Goal: Register for event/course

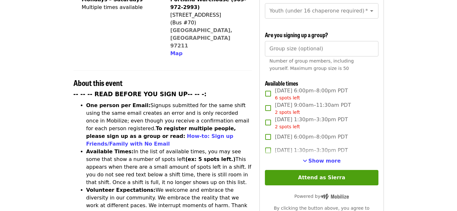
scroll to position [195, 0]
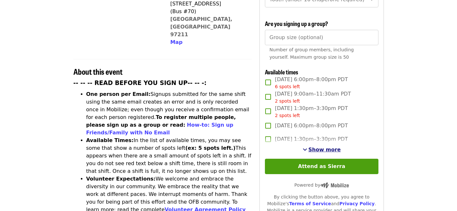
click at [322, 147] on span "Show more" at bounding box center [325, 150] width 32 height 6
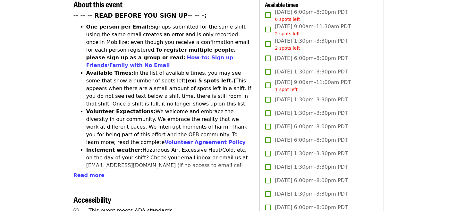
scroll to position [263, 0]
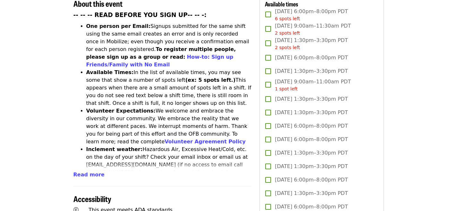
click at [293, 79] on span "[DATE] 9:00am–11:00am PDT 1 spot left" at bounding box center [313, 85] width 76 height 14
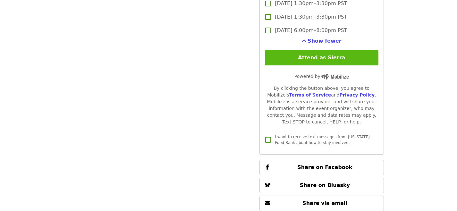
scroll to position [1505, 0]
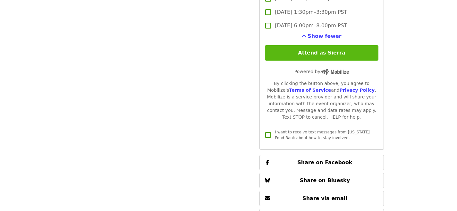
click at [312, 51] on button "Attend as Sierra" at bounding box center [321, 52] width 113 height 15
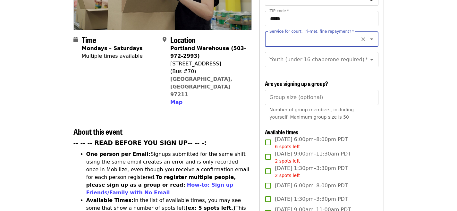
scroll to position [93, 0]
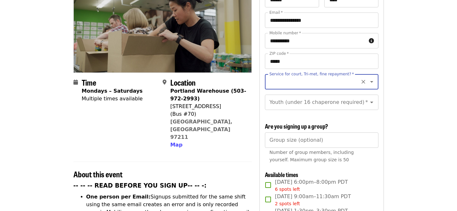
click at [370, 78] on icon "Open" at bounding box center [372, 82] width 8 height 8
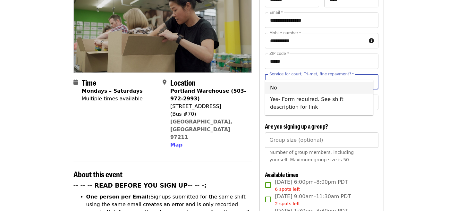
click at [274, 88] on li "No" at bounding box center [319, 88] width 108 height 12
type input "**"
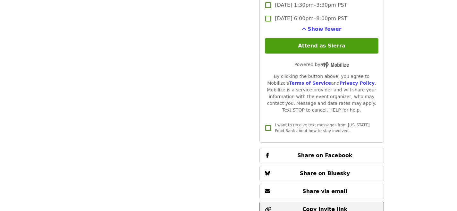
scroll to position [1466, 0]
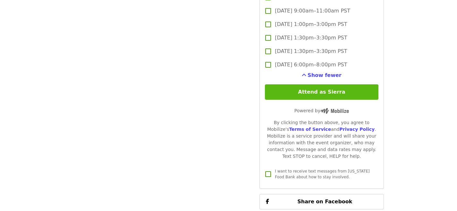
click at [289, 88] on button "Attend as Sierra" at bounding box center [321, 91] width 113 height 15
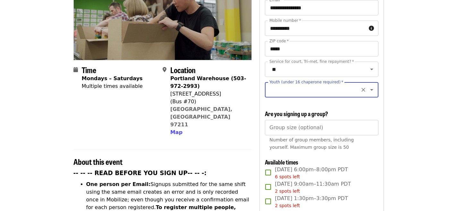
scroll to position [98, 0]
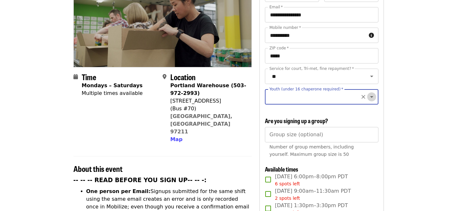
click at [369, 93] on icon "Open" at bounding box center [372, 97] width 8 height 8
click at [275, 105] on li "16 and older" at bounding box center [319, 108] width 108 height 12
type input "**********"
click at [370, 96] on icon "Open" at bounding box center [371, 97] width 3 height 2
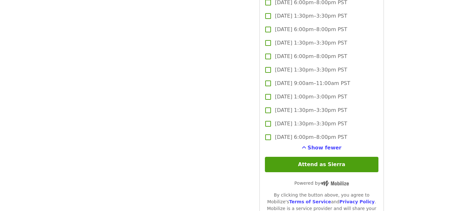
scroll to position [1380, 0]
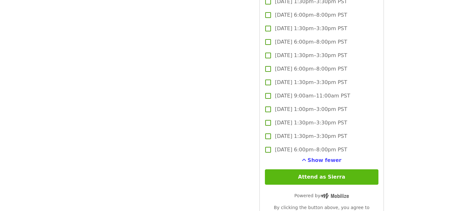
click at [305, 181] on button "Attend as Sierra" at bounding box center [321, 176] width 113 height 15
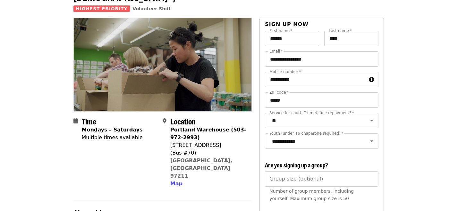
scroll to position [0, 0]
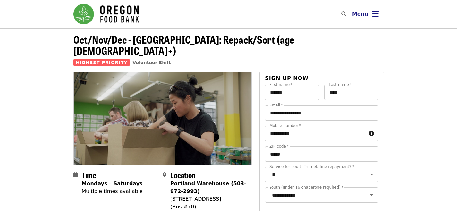
click at [366, 14] on span "Menu" at bounding box center [360, 14] width 16 height 6
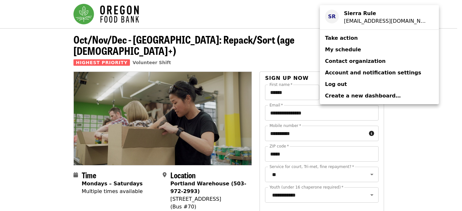
click at [361, 19] on div "[EMAIL_ADDRESS][DOMAIN_NAME]" at bounding box center [386, 21] width 85 height 8
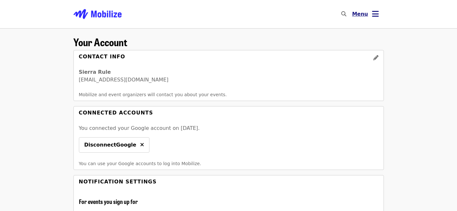
click at [365, 15] on span "Menu" at bounding box center [360, 14] width 16 height 6
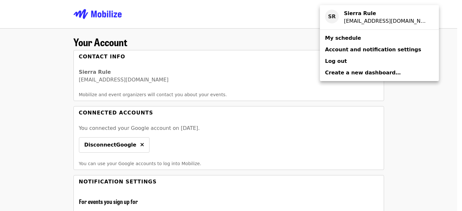
click at [349, 40] on span "My schedule" at bounding box center [343, 38] width 36 height 6
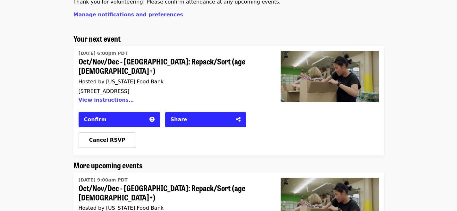
scroll to position [57, 0]
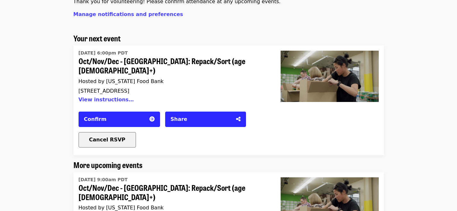
click at [111, 137] on span "Cancel RSVP" at bounding box center [107, 140] width 36 height 6
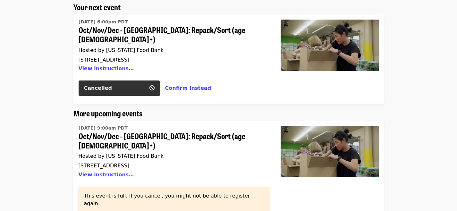
scroll to position [91, 0]
